Goal: Navigation & Orientation: Find specific page/section

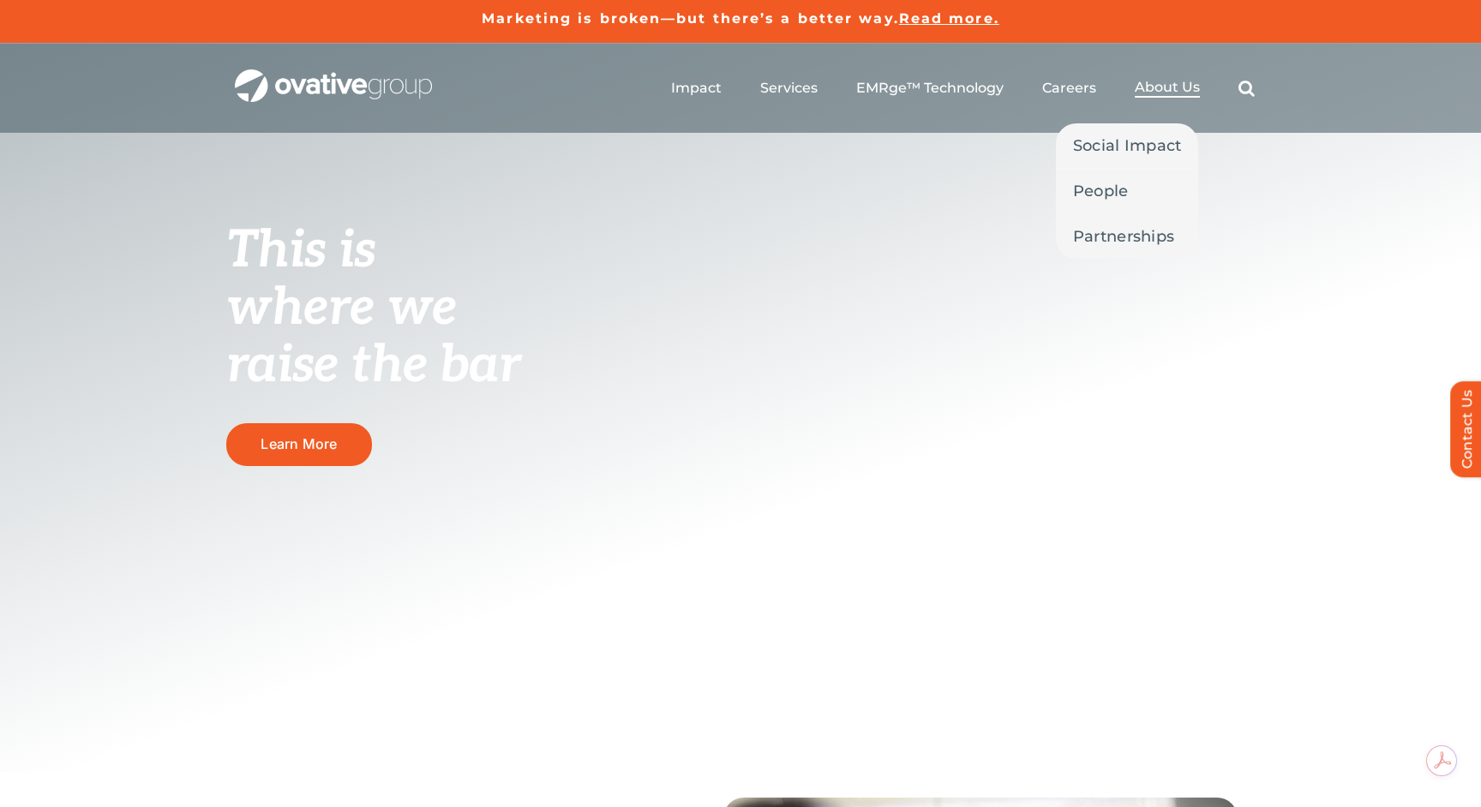
click at [1161, 80] on span "About Us" at bounding box center [1167, 87] width 65 height 17
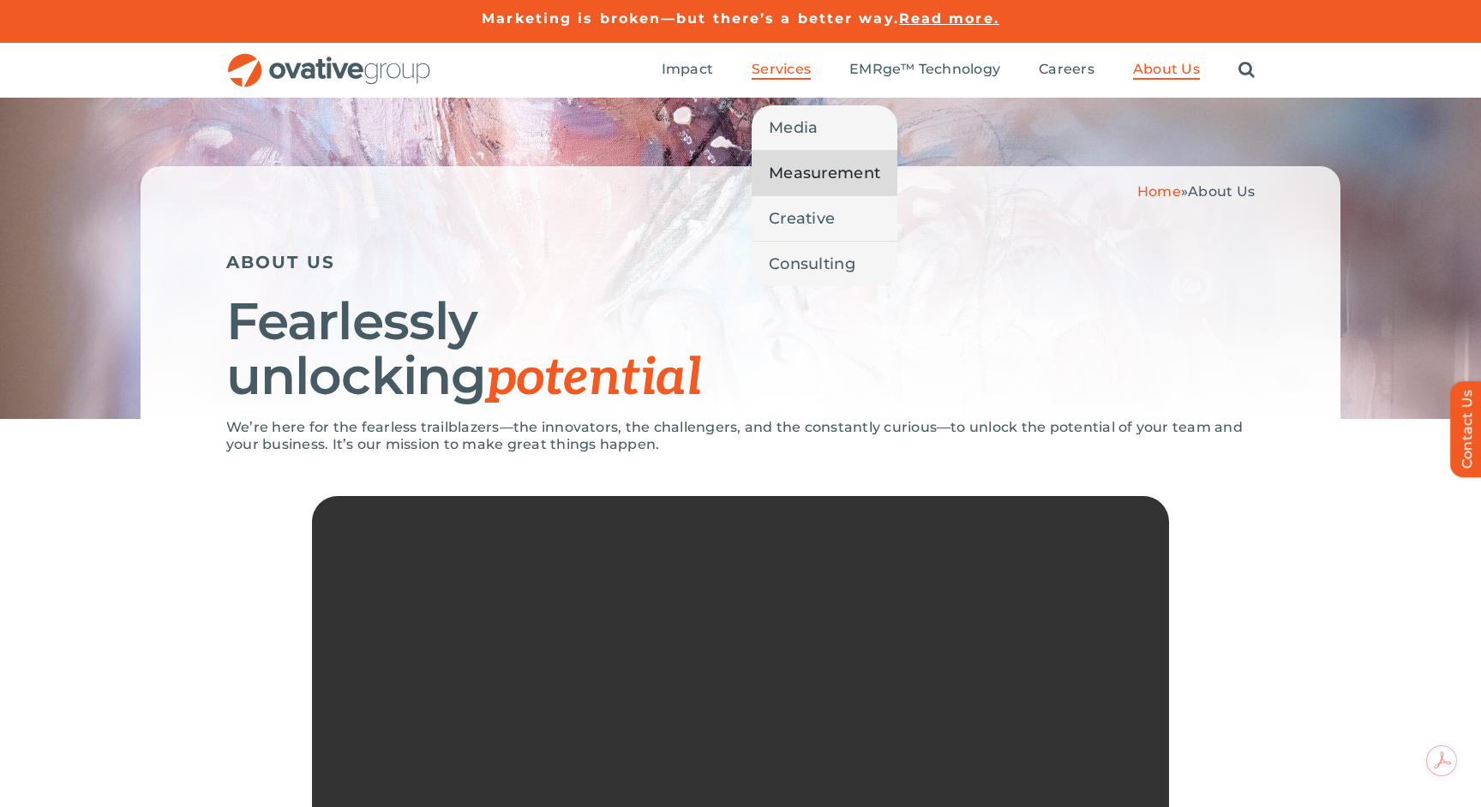
click at [802, 167] on span "Measurement" at bounding box center [824, 173] width 111 height 24
